Goal: Transaction & Acquisition: Obtain resource

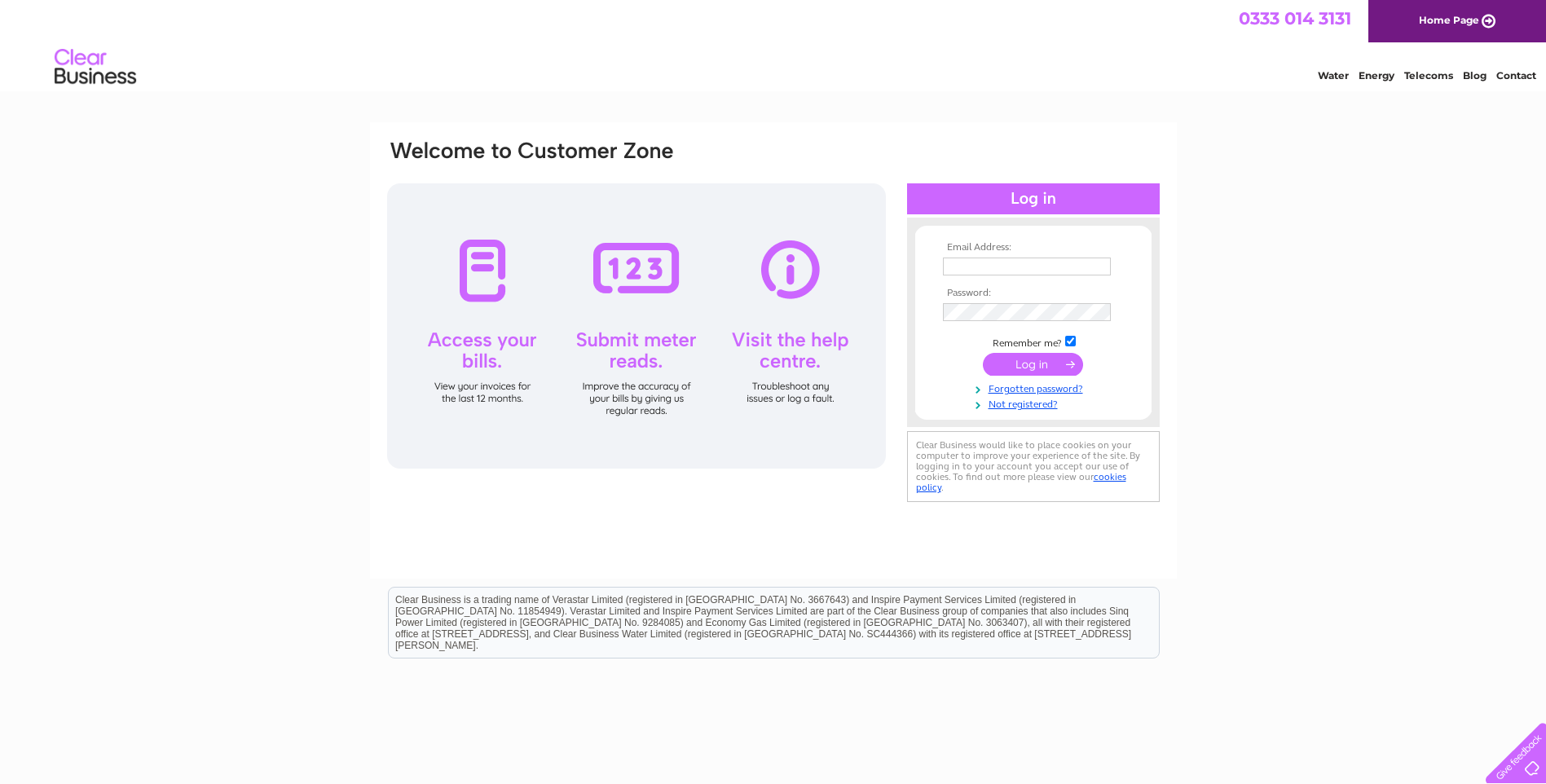
type input "jgshawaccounts@hotmail.co.uk"
click at [1011, 364] on input "submit" at bounding box center [1034, 364] width 100 height 22
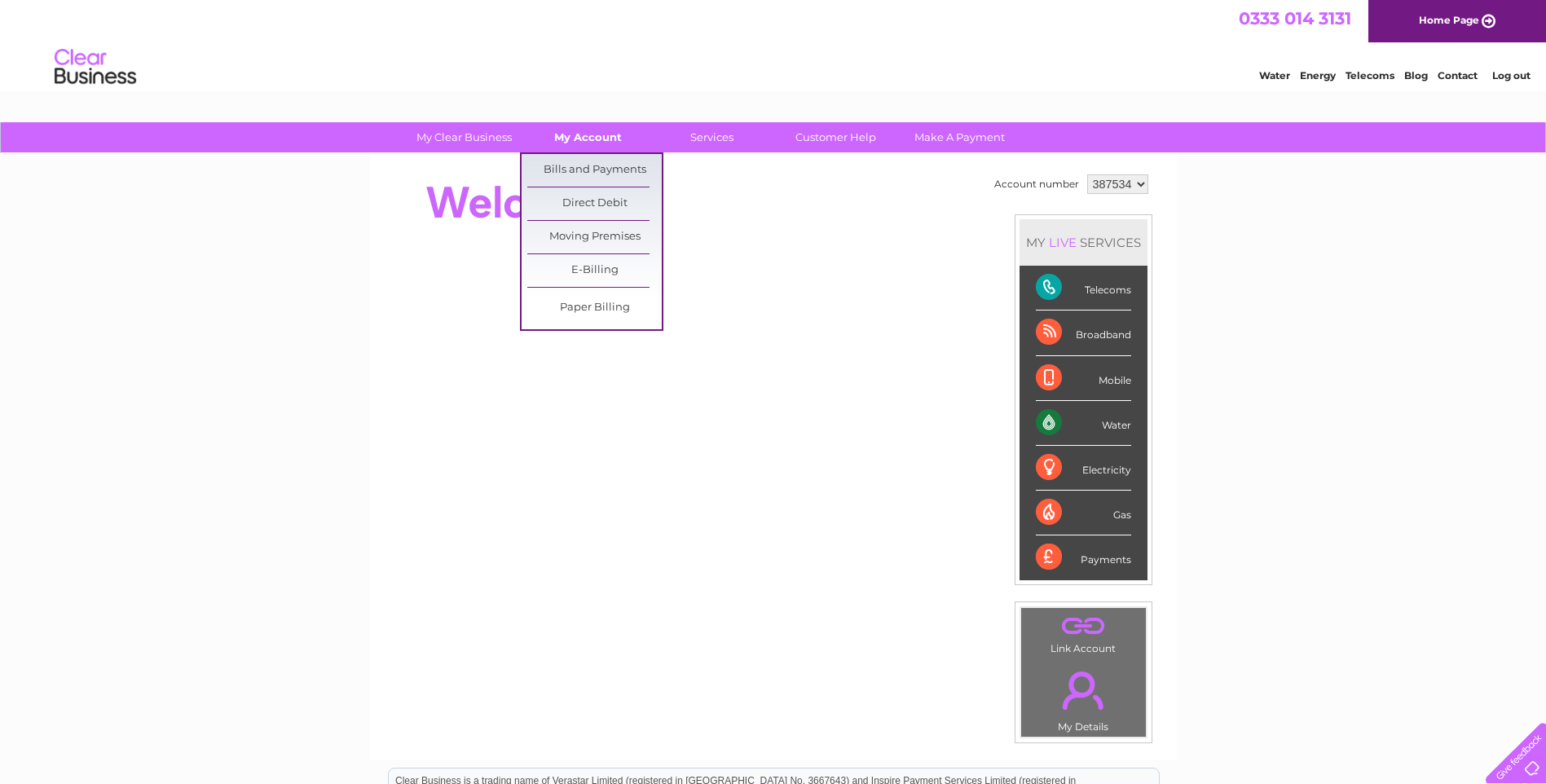
click at [553, 128] on link "My Account" at bounding box center [588, 137] width 134 height 30
click at [564, 177] on link "Bills and Payments" at bounding box center [594, 170] width 134 height 33
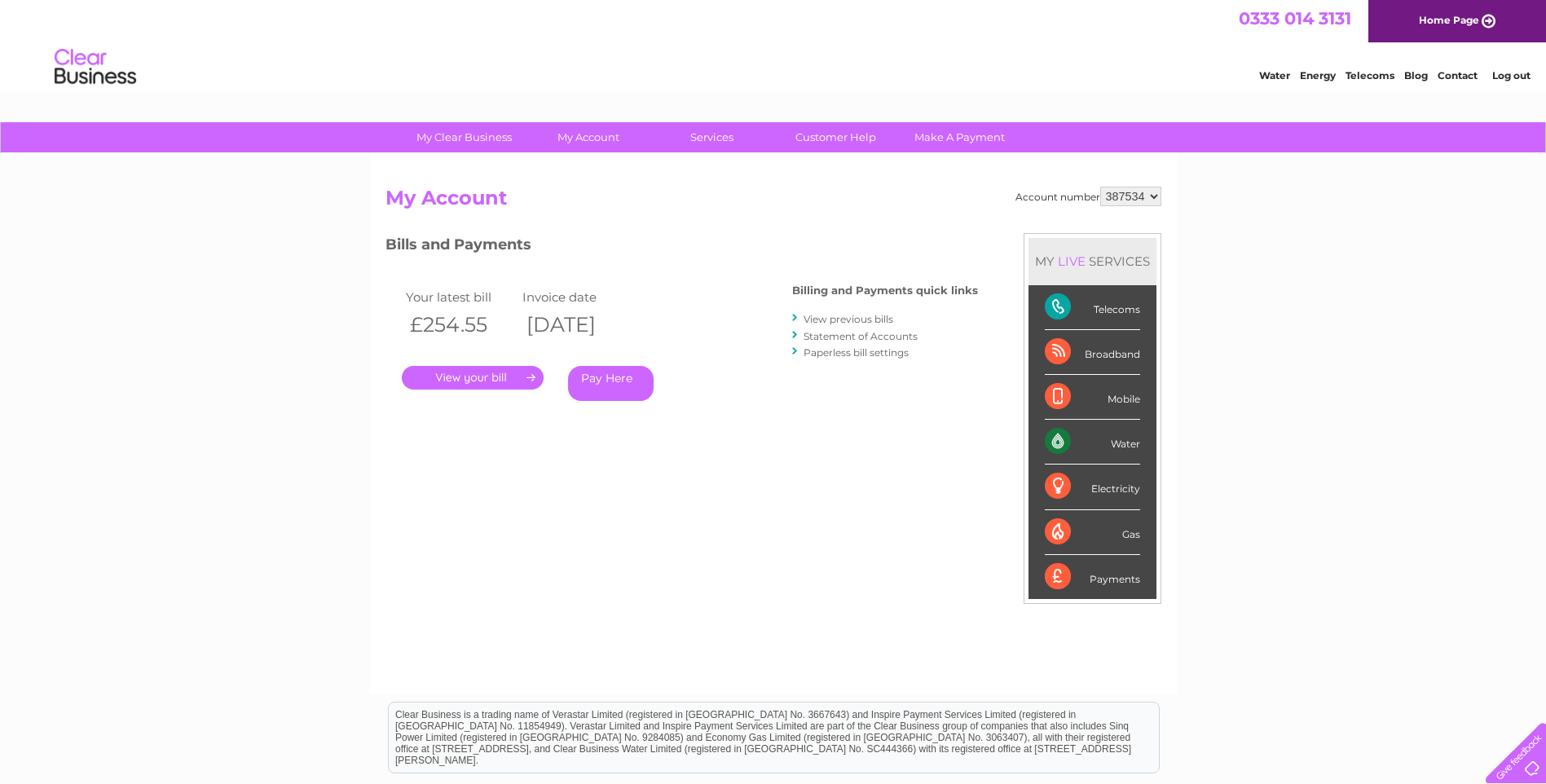
click at [834, 320] on link "View previous bills" at bounding box center [848, 319] width 90 height 12
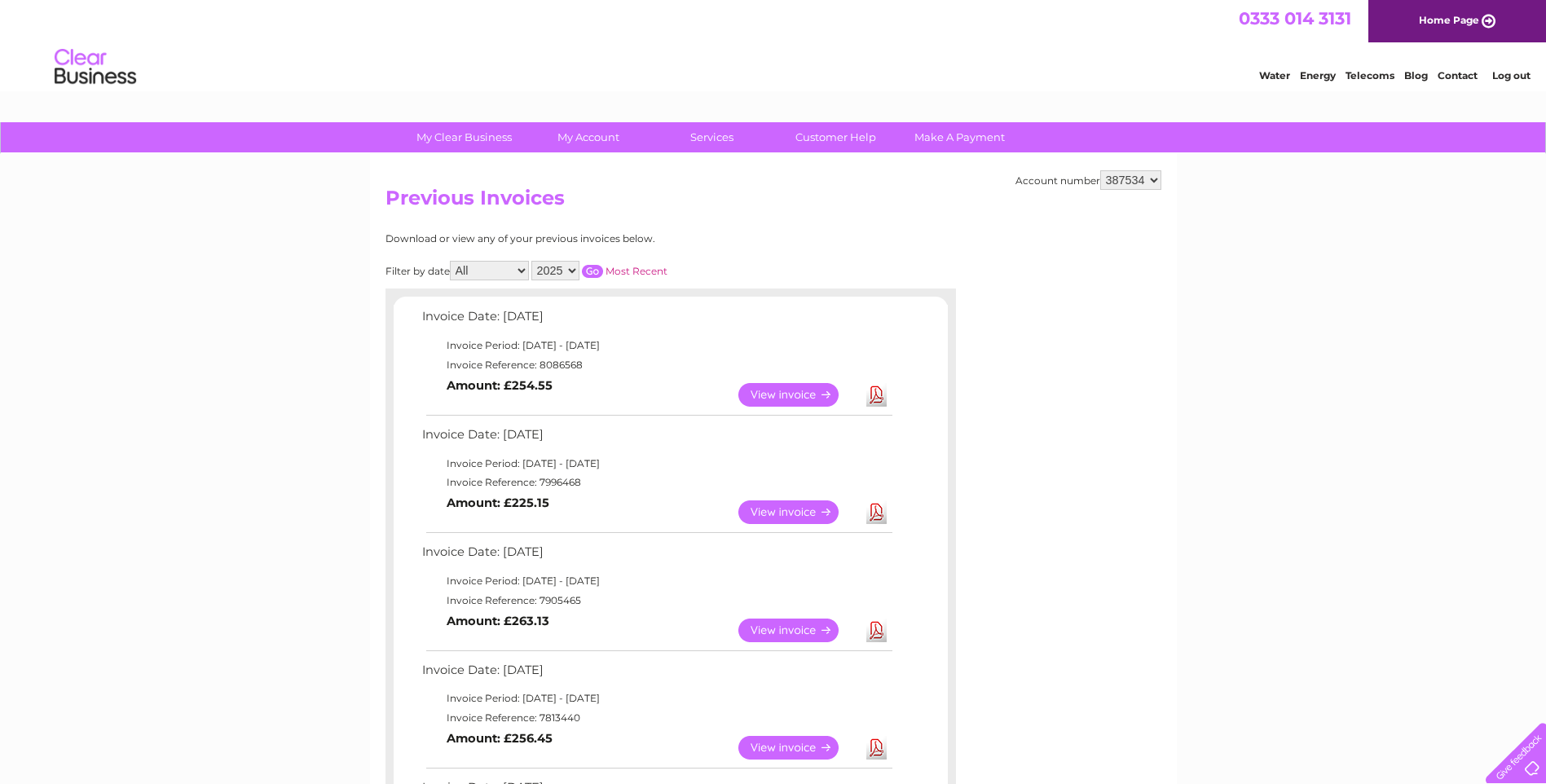
click at [769, 511] on link "View" at bounding box center [798, 511] width 119 height 23
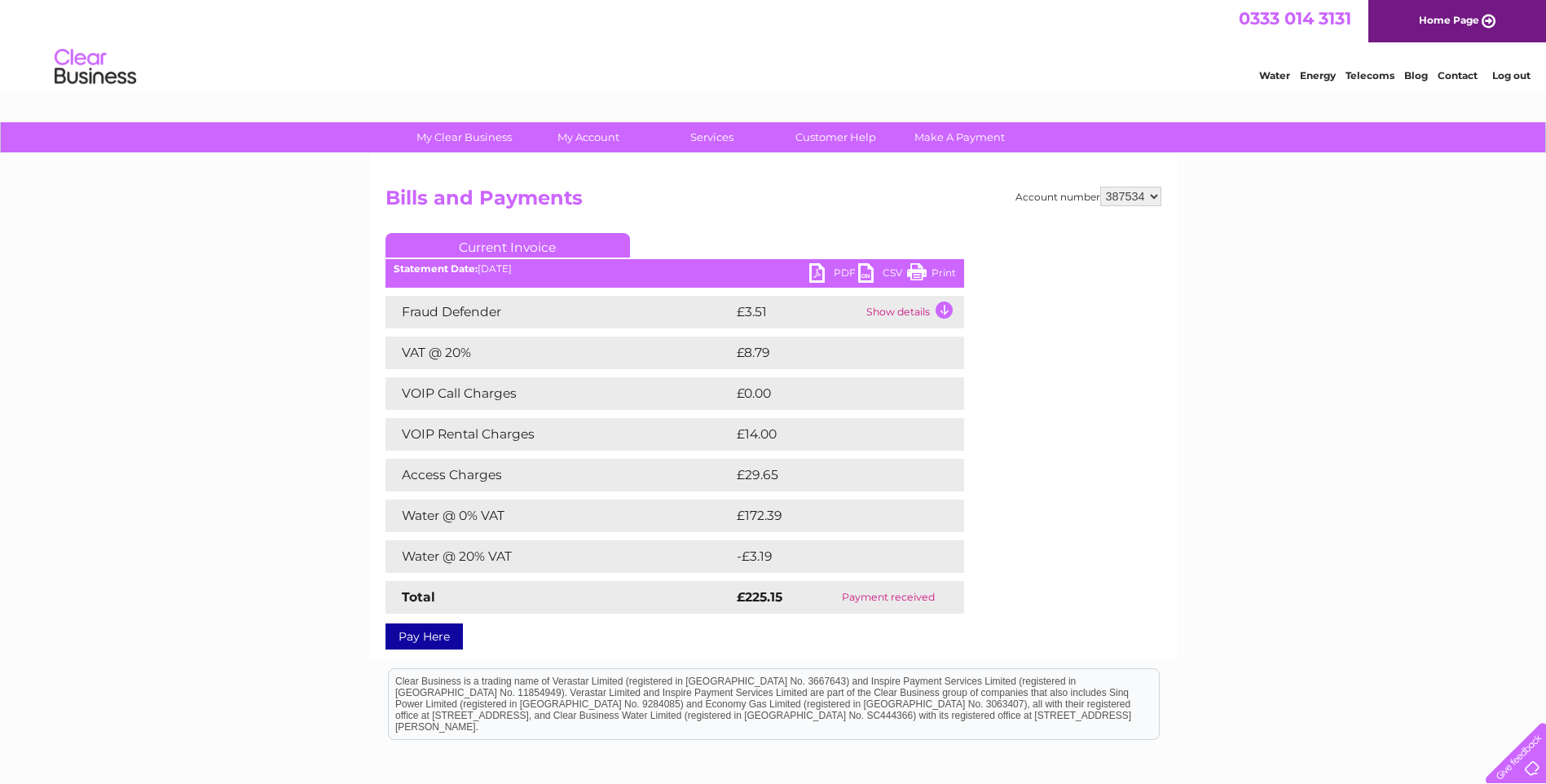
click at [821, 277] on link "PDF" at bounding box center [834, 274] width 48 height 23
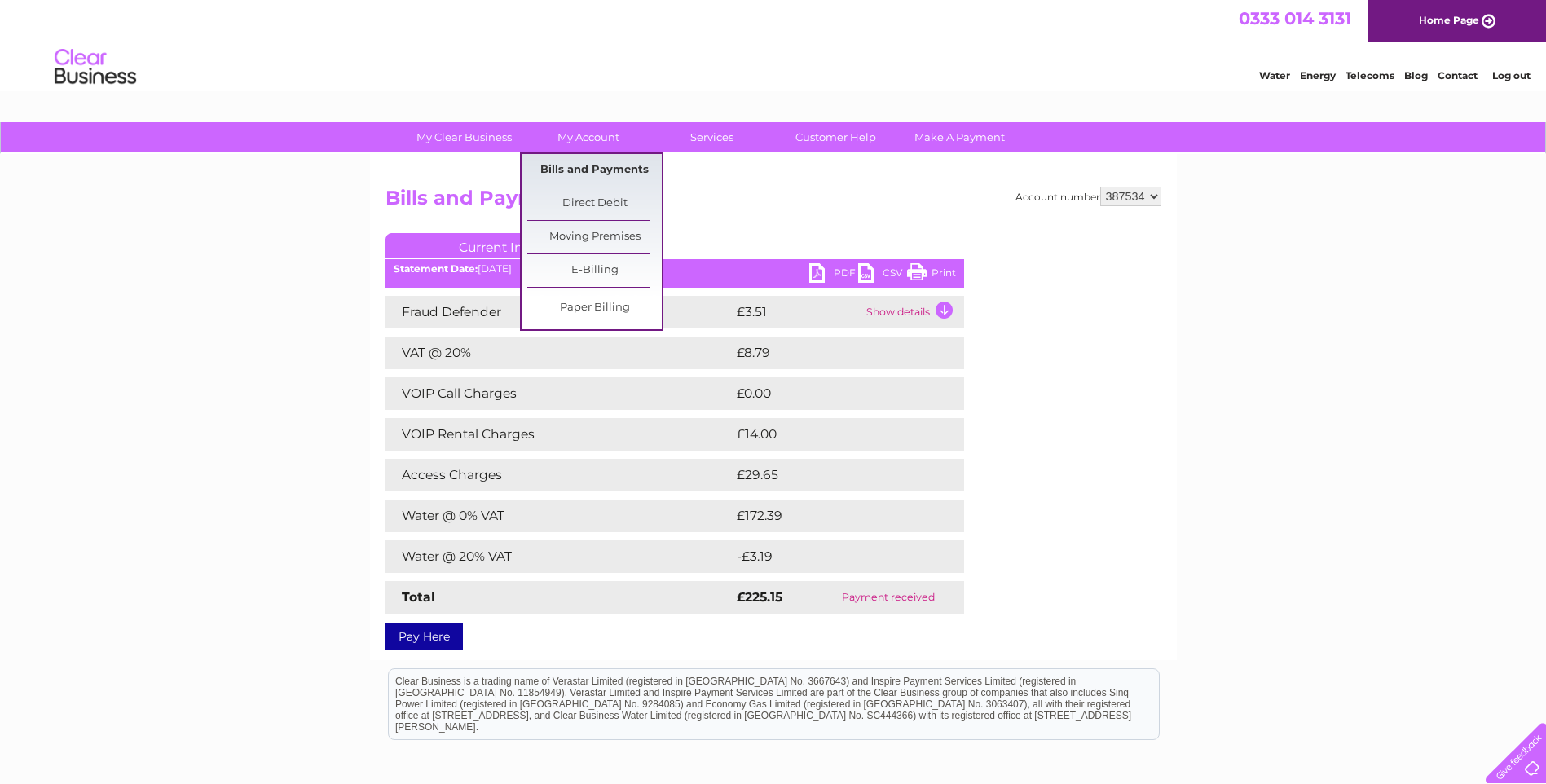
click at [569, 161] on link "Bills and Payments" at bounding box center [594, 170] width 134 height 33
click at [559, 174] on link "Bills and Payments" at bounding box center [594, 170] width 134 height 33
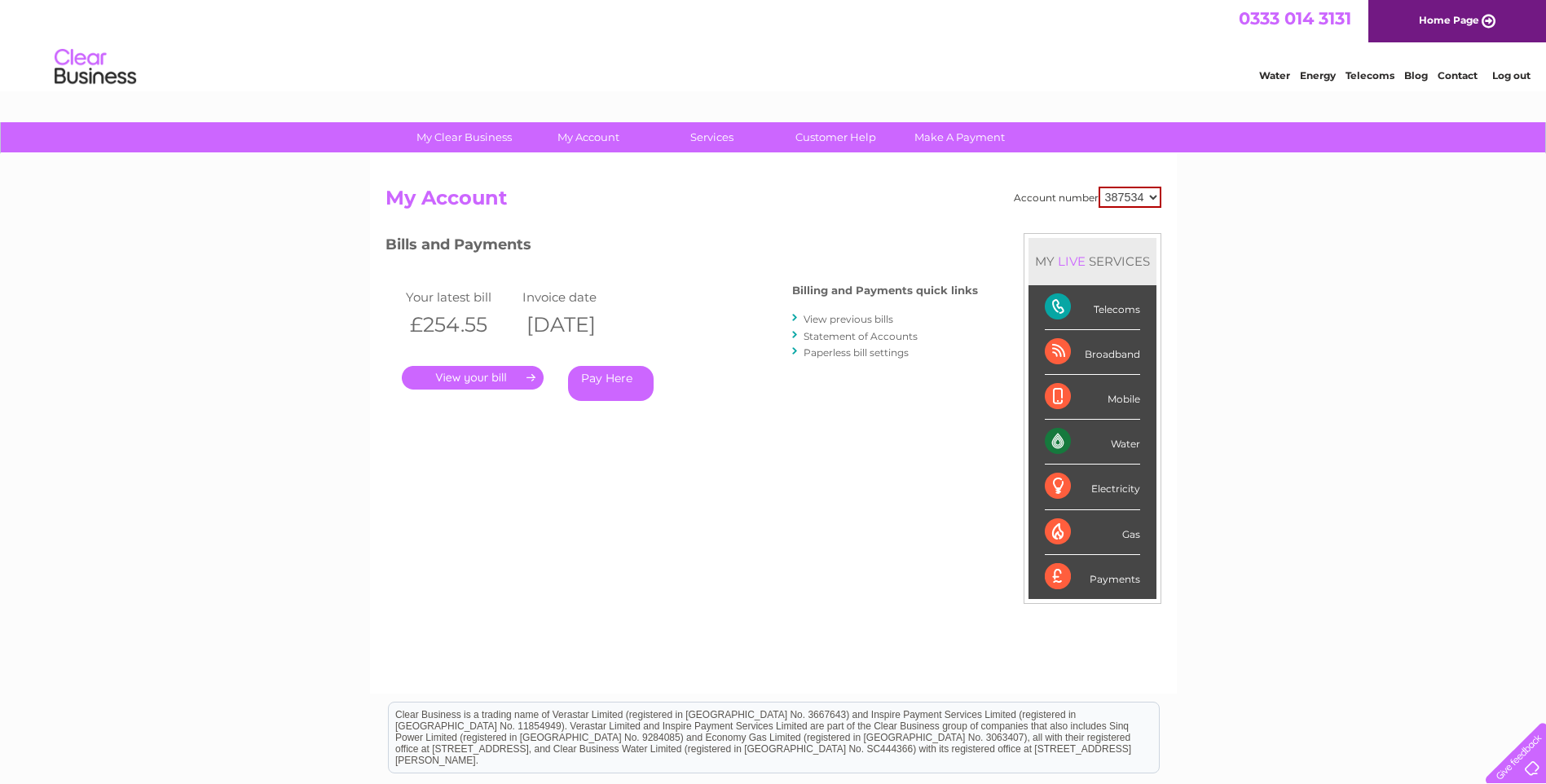
click at [836, 318] on link "View previous bills" at bounding box center [848, 319] width 90 height 12
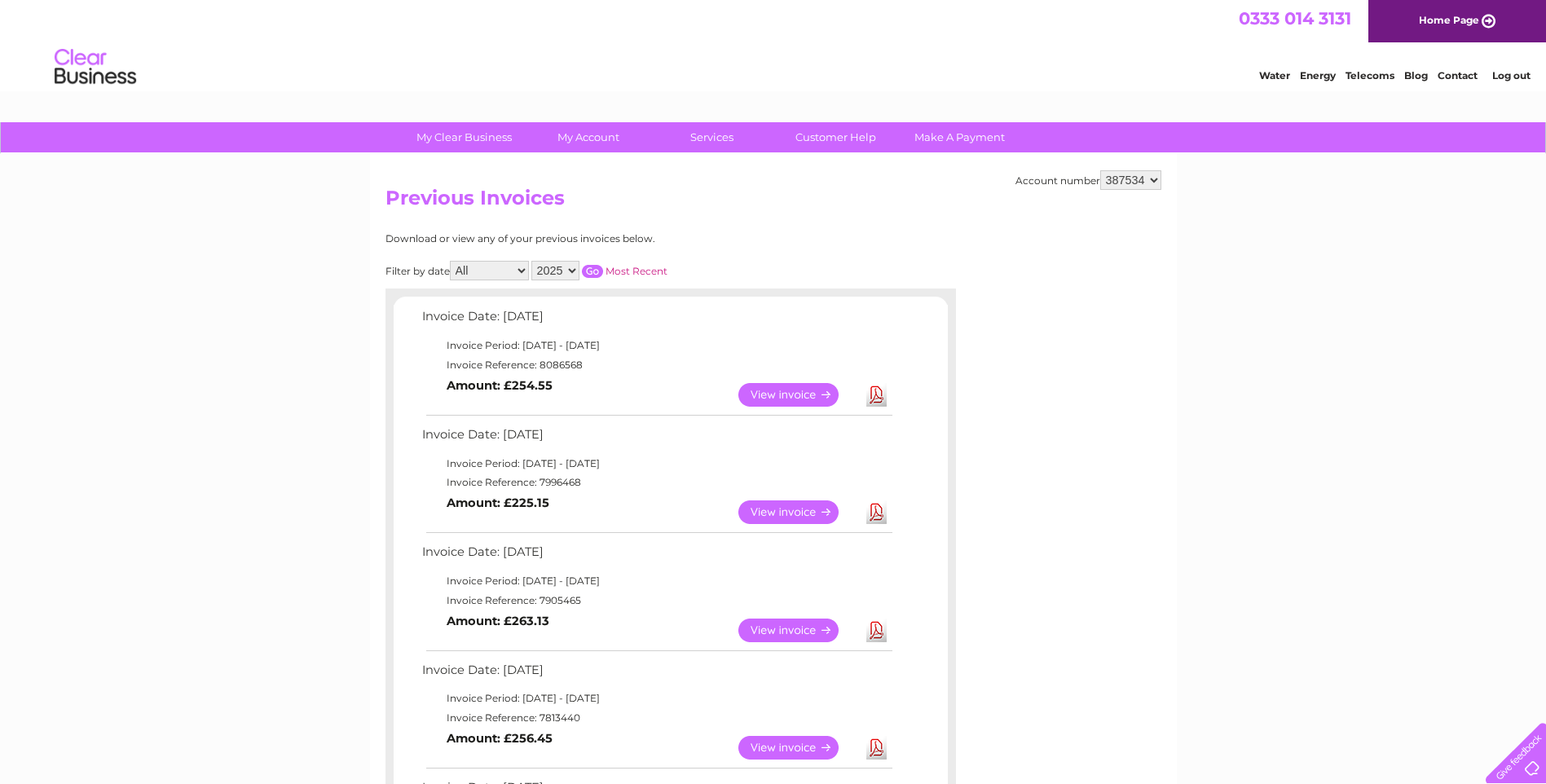
click at [875, 633] on link "Download" at bounding box center [877, 630] width 21 height 23
